Goal: Information Seeking & Learning: Learn about a topic

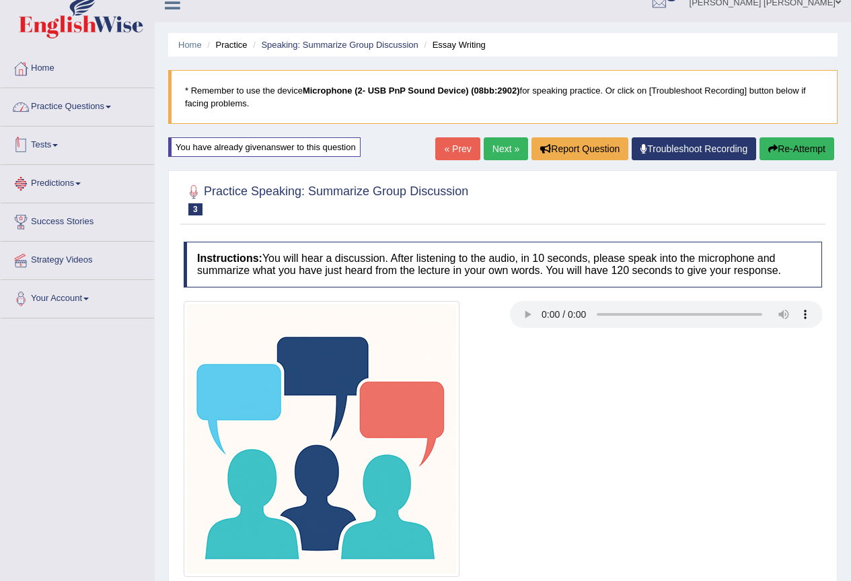
click at [93, 105] on link "Practice Questions" at bounding box center [77, 105] width 153 height 34
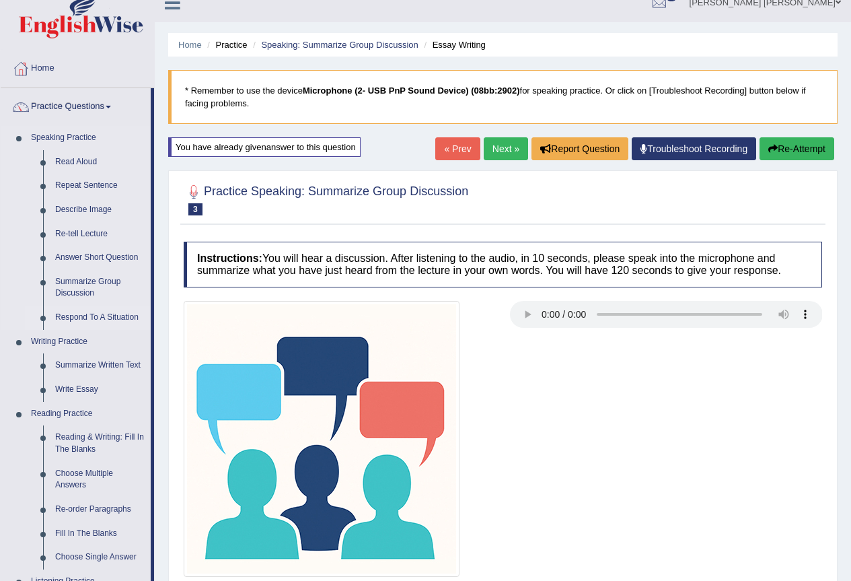
click at [95, 319] on link "Respond To A Situation" at bounding box center [100, 317] width 102 height 24
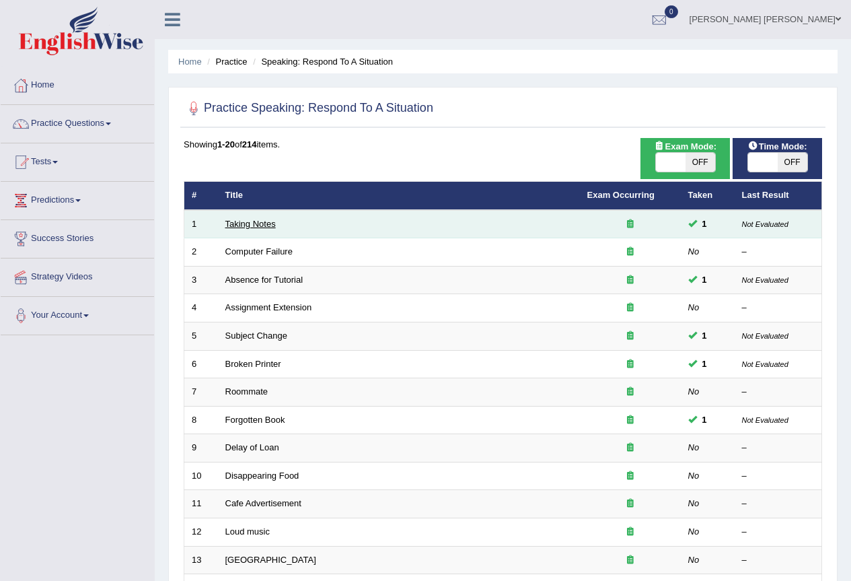
click at [259, 227] on link "Taking Notes" at bounding box center [250, 224] width 50 height 10
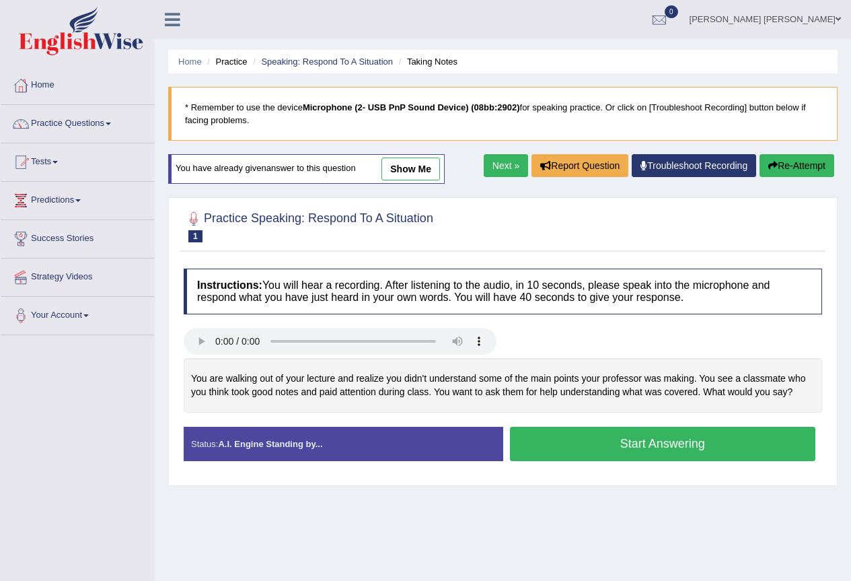
click at [429, 167] on link "show me" at bounding box center [410, 168] width 59 height 23
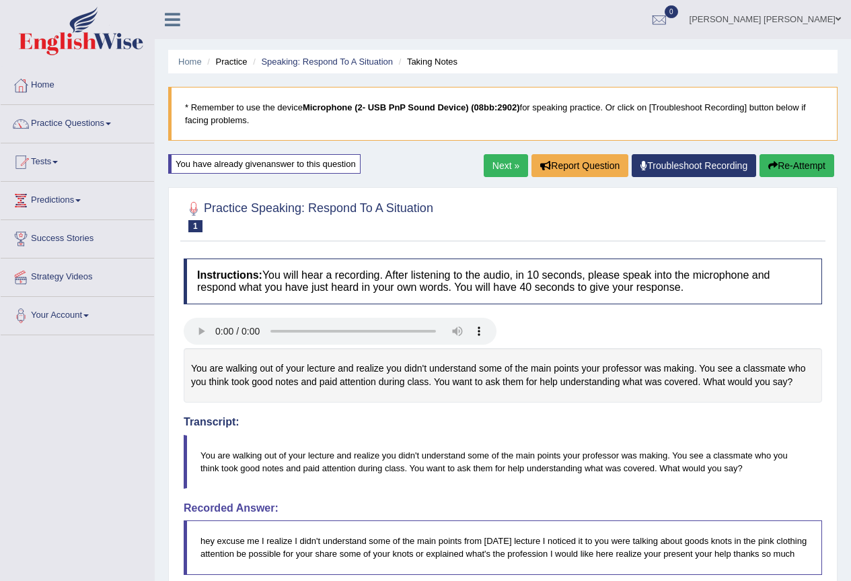
click at [503, 163] on link "Next »" at bounding box center [506, 165] width 44 height 23
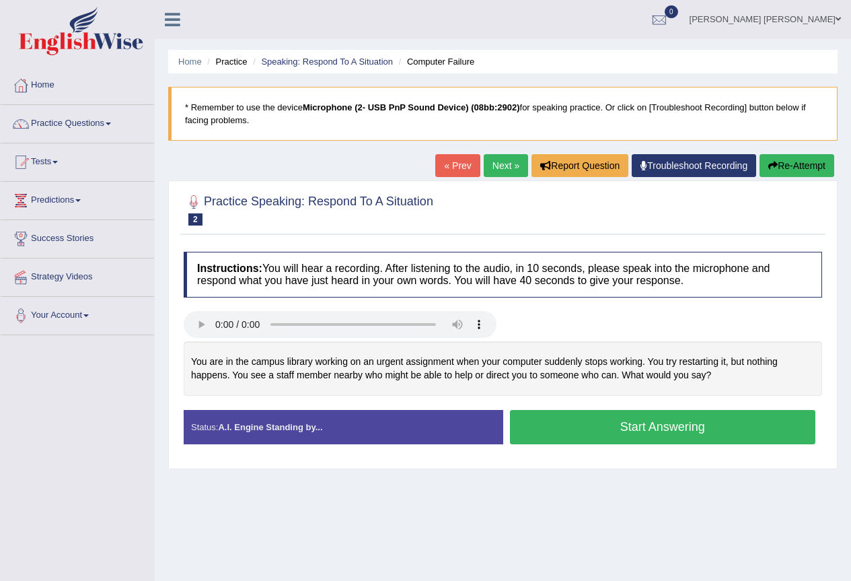
click at [493, 161] on link "Next »" at bounding box center [506, 165] width 44 height 23
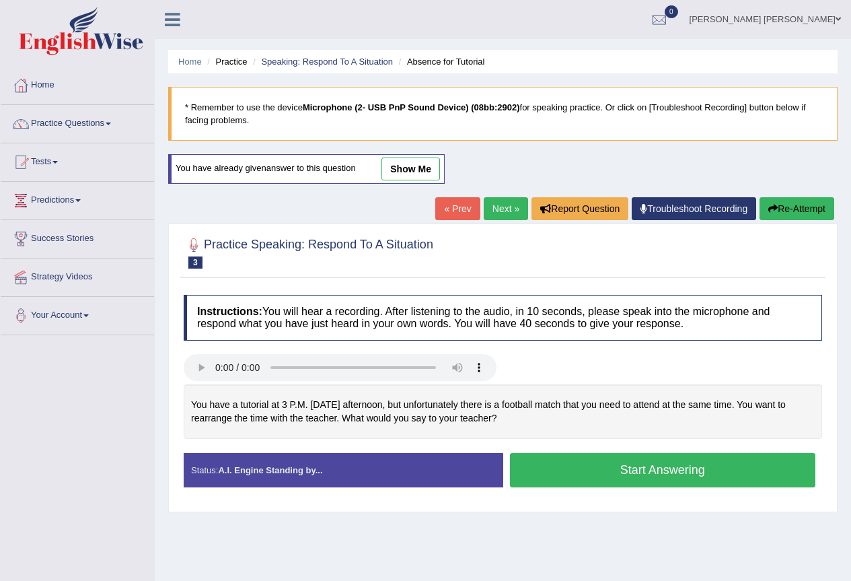
click at [404, 174] on link "show me" at bounding box center [410, 168] width 59 height 23
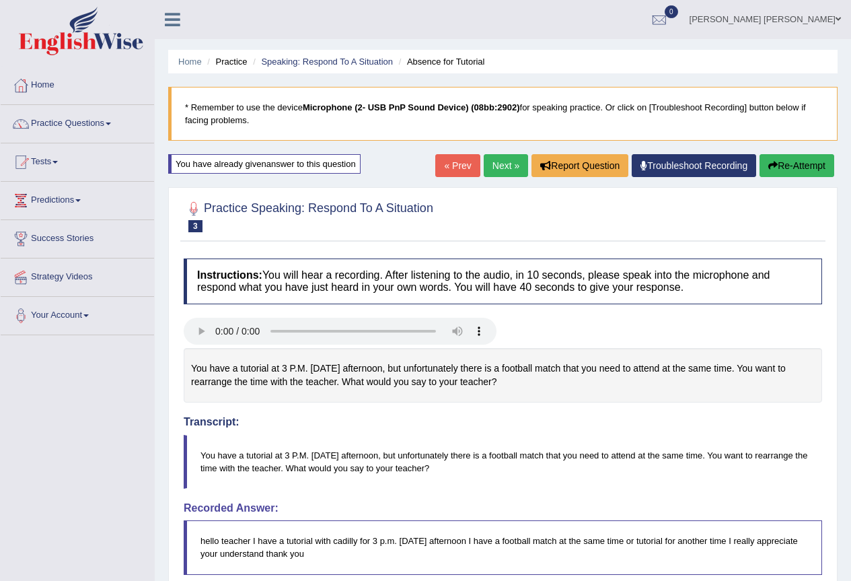
click at [500, 160] on link "Next »" at bounding box center [506, 165] width 44 height 23
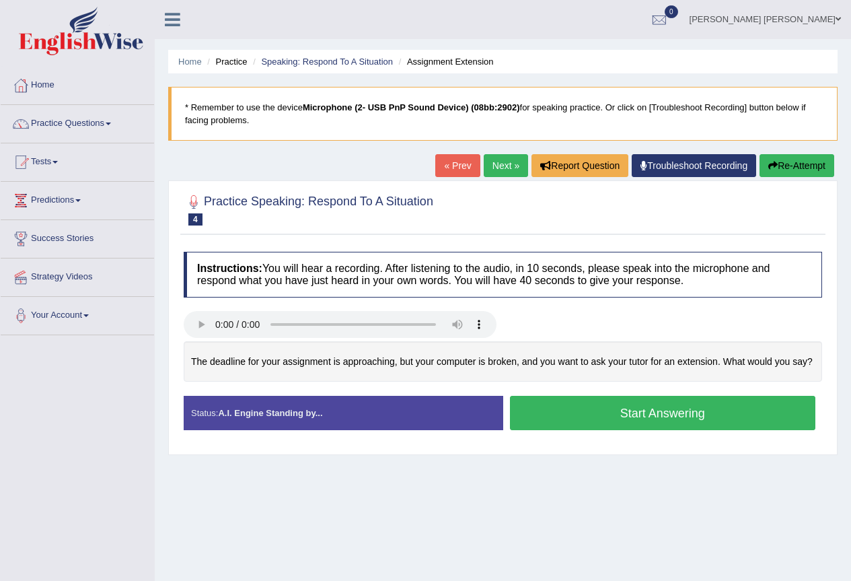
click at [499, 162] on link "Next »" at bounding box center [506, 165] width 44 height 23
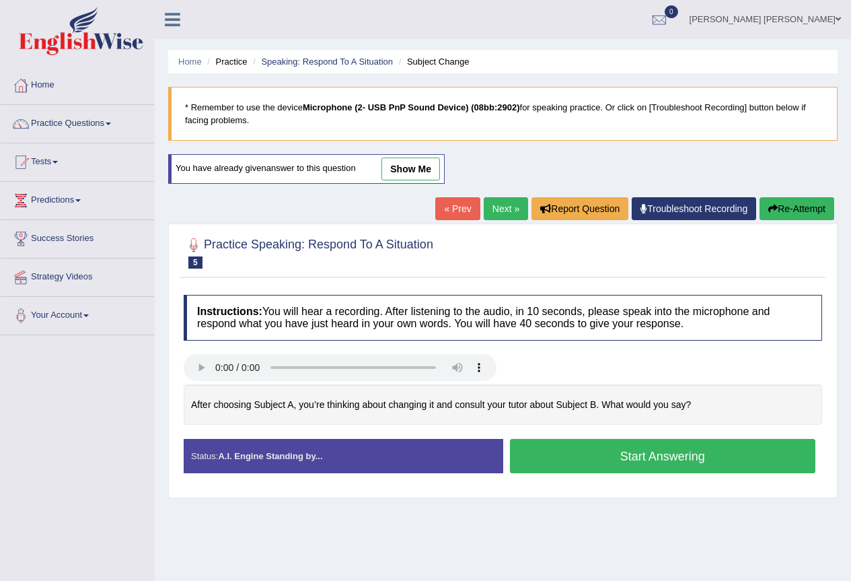
click at [424, 168] on link "show me" at bounding box center [410, 168] width 59 height 23
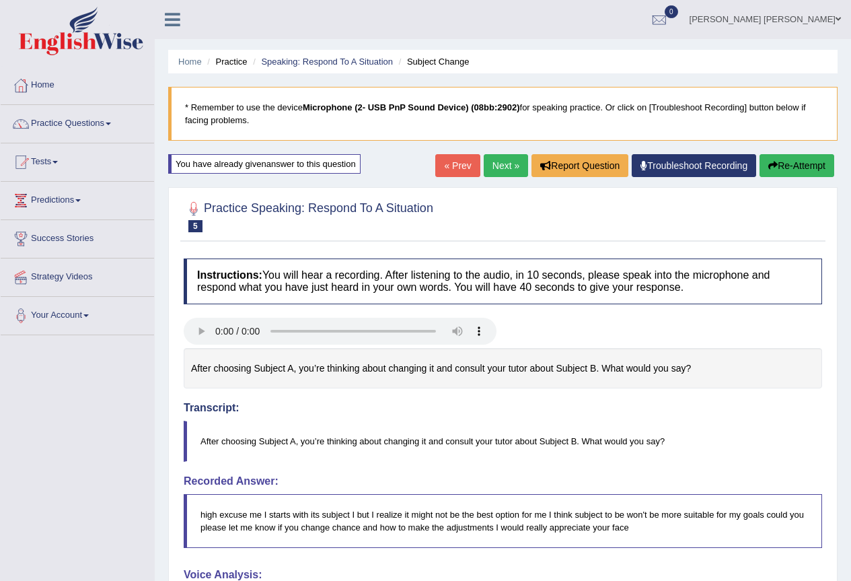
click at [510, 161] on link "Next »" at bounding box center [506, 165] width 44 height 23
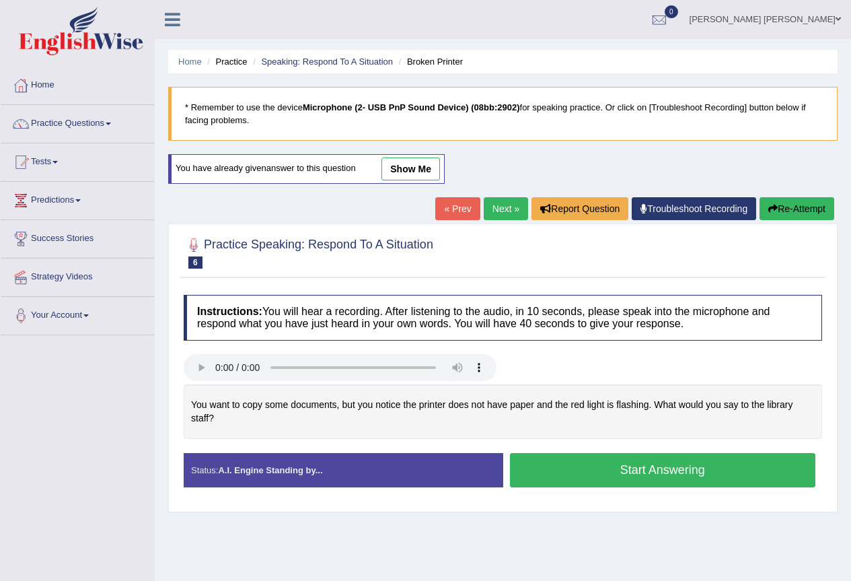
click at [431, 171] on link "show me" at bounding box center [410, 168] width 59 height 23
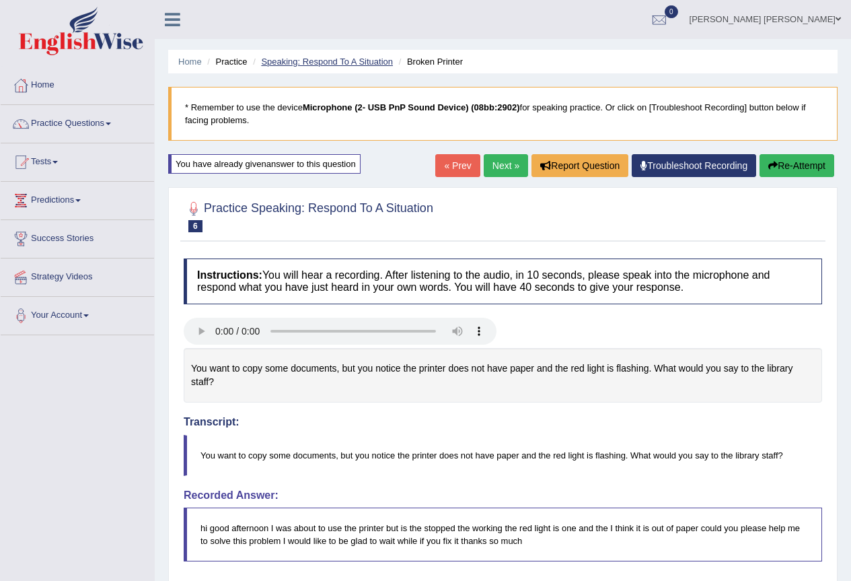
click at [363, 65] on link "Speaking: Respond To A Situation" at bounding box center [327, 62] width 132 height 10
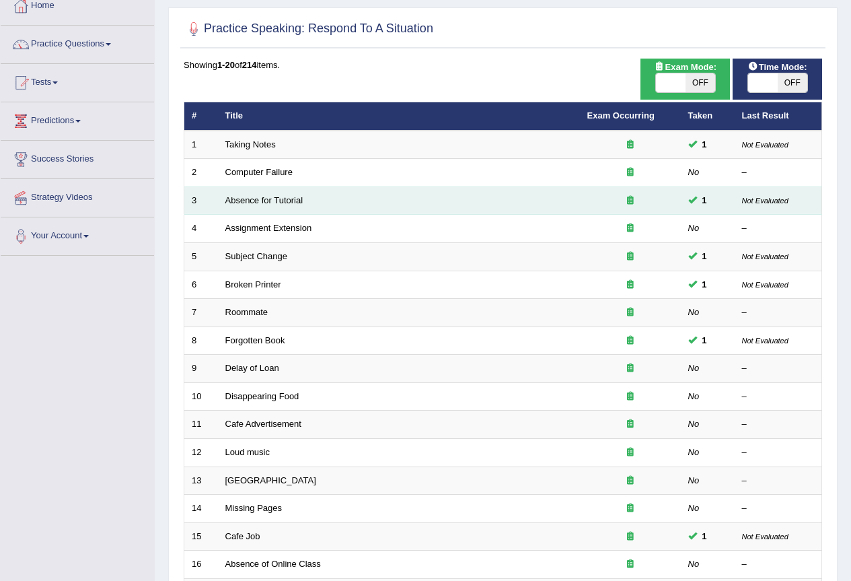
scroll to position [67, 0]
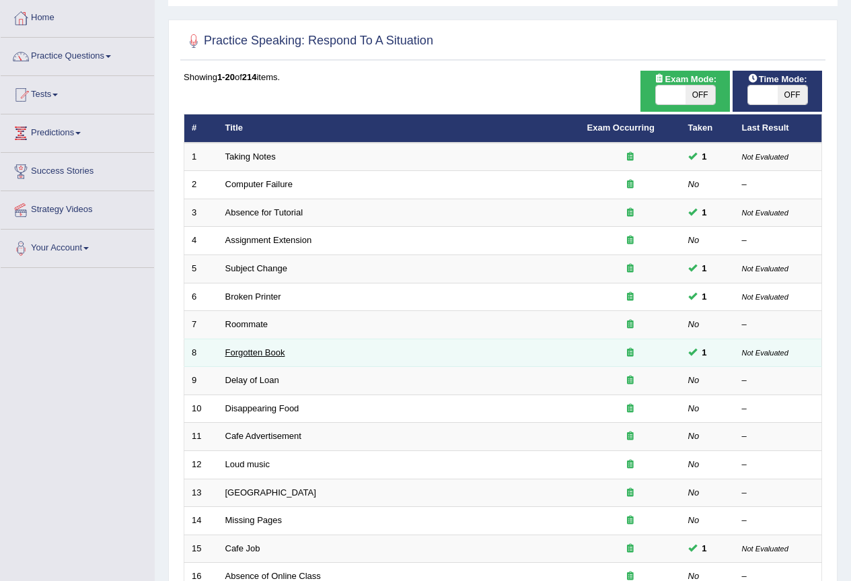
click at [248, 348] on link "Forgotten Book" at bounding box center [255, 352] width 60 height 10
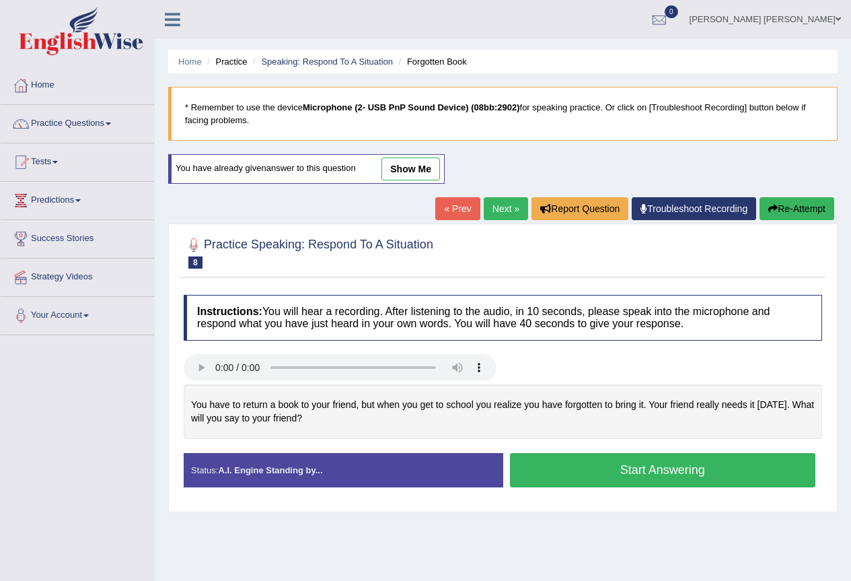
click at [386, 171] on link "show me" at bounding box center [410, 168] width 59 height 23
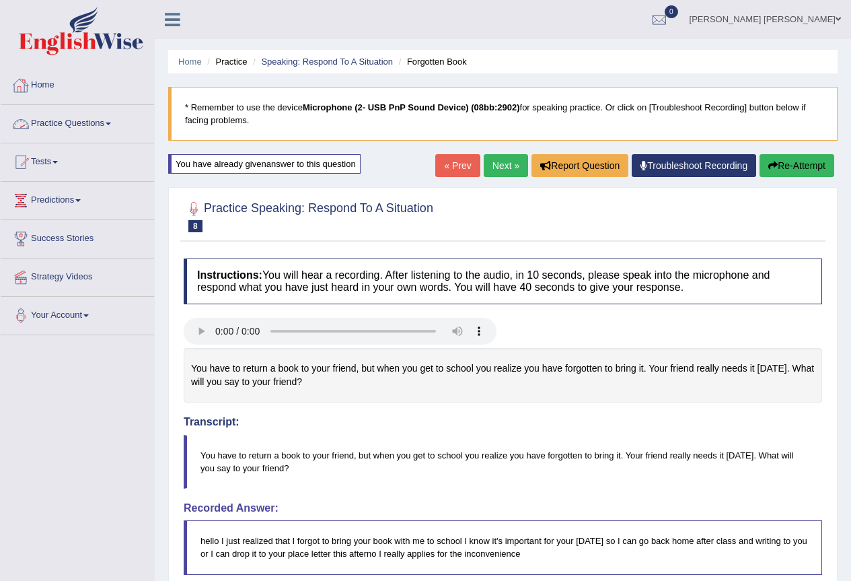
click at [42, 91] on link "Home" at bounding box center [77, 84] width 153 height 34
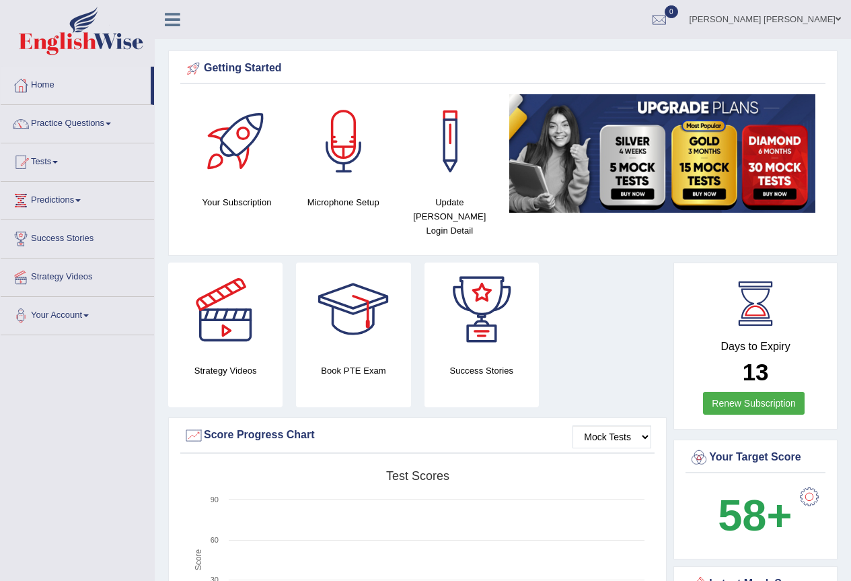
click at [828, 13] on link "[PERSON_NAME] [PERSON_NAME]" at bounding box center [766, 17] width 172 height 35
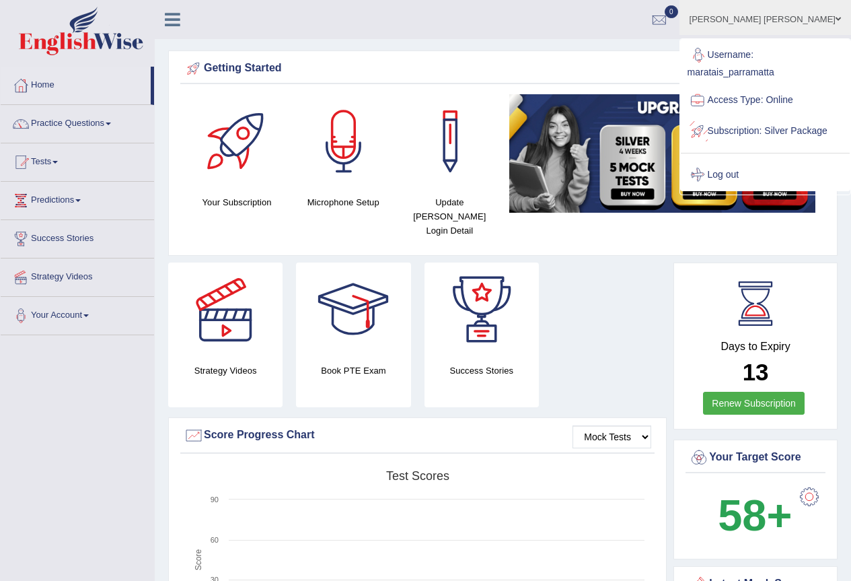
click at [748, 190] on link "Log out" at bounding box center [765, 174] width 169 height 31
